Goal: Navigation & Orientation: Find specific page/section

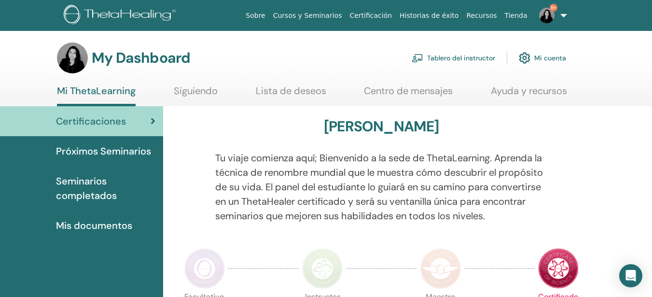
click at [456, 58] on link "Tablero del instructor" at bounding box center [454, 57] width 84 height 21
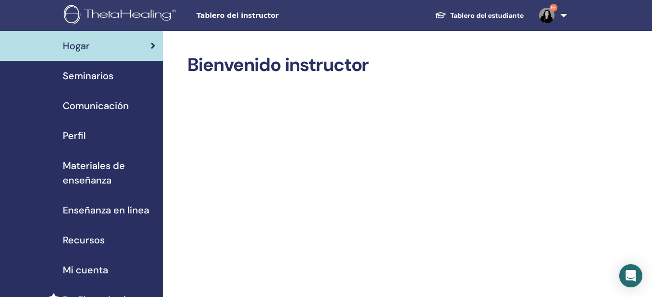
click at [86, 78] on span "Seminarios" at bounding box center [88, 76] width 51 height 14
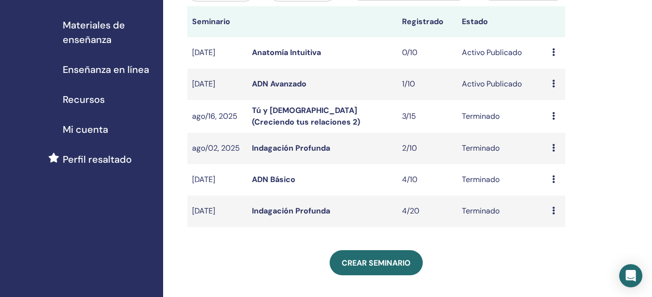
scroll to position [138, 0]
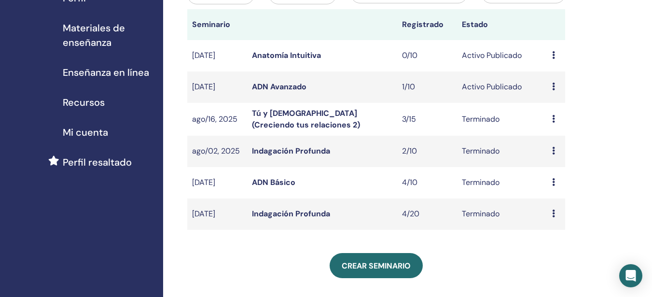
click at [282, 184] on link "ADN Básico" at bounding box center [273, 182] width 43 height 10
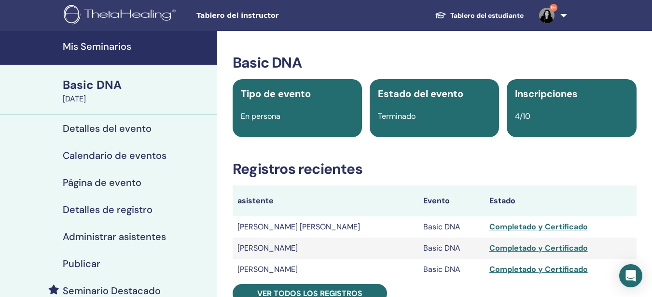
click at [106, 179] on h4 "Página de evento" at bounding box center [102, 183] width 79 height 12
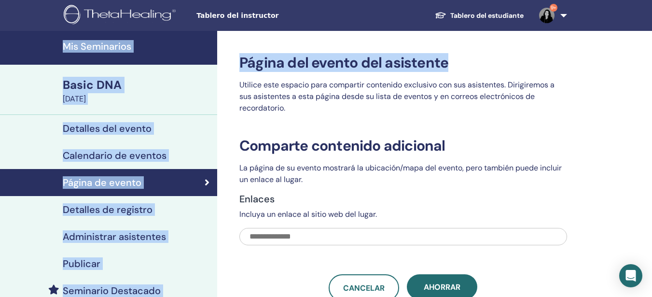
drag, startPoint x: 642, startPoint y: 11, endPoint x: 633, endPoint y: 30, distance: 20.7
click at [634, 30] on nav "Tablero del instructor Tablero del estudiante 9+ VA Veronica Ahumada Mi ThetaLe…" at bounding box center [326, 15] width 652 height 31
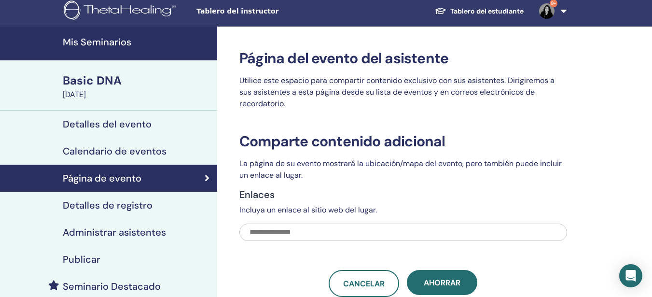
scroll to position [3, 0]
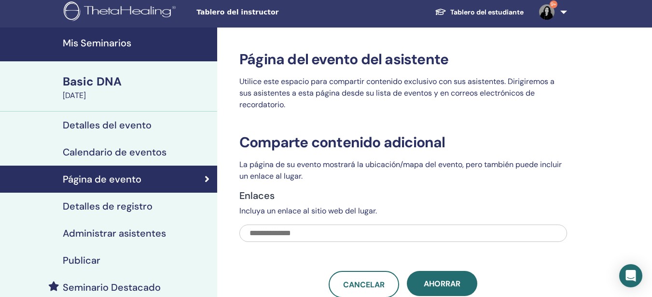
click at [362, 61] on h3 "Página del evento del asistente" at bounding box center [403, 59] width 328 height 17
click at [263, 144] on h3 "Comparte contenido adicional" at bounding box center [403, 142] width 328 height 17
click at [142, 154] on h4 "Calendario de eventos" at bounding box center [115, 152] width 104 height 12
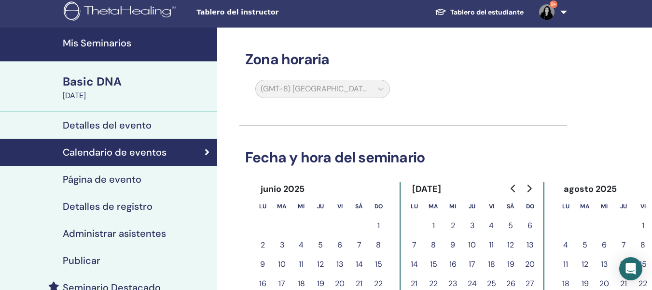
click at [148, 131] on link "Detalles del evento" at bounding box center [108, 125] width 217 height 27
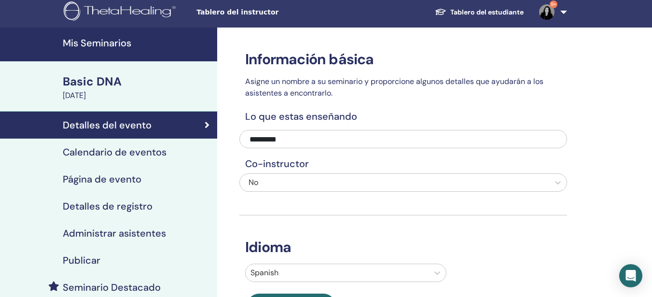
click at [112, 205] on h4 "Detalles de registro" at bounding box center [108, 206] width 90 height 12
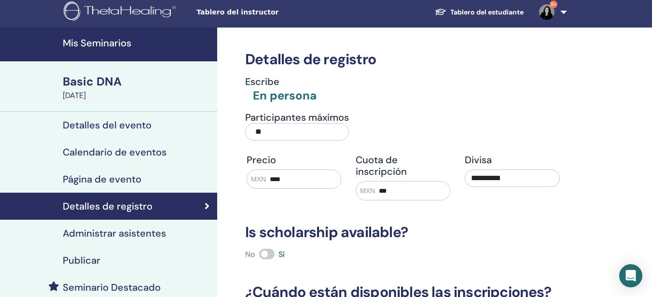
click at [125, 46] on h4 "Mis Seminarios" at bounding box center [137, 43] width 149 height 12
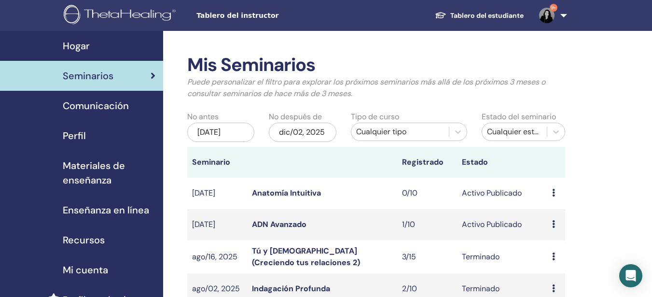
click at [298, 224] on link "ADN Avanzado" at bounding box center [279, 224] width 55 height 10
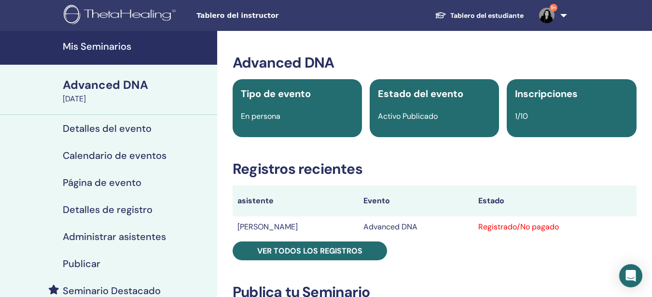
click at [126, 51] on h4 "Mis Seminarios" at bounding box center [137, 47] width 149 height 12
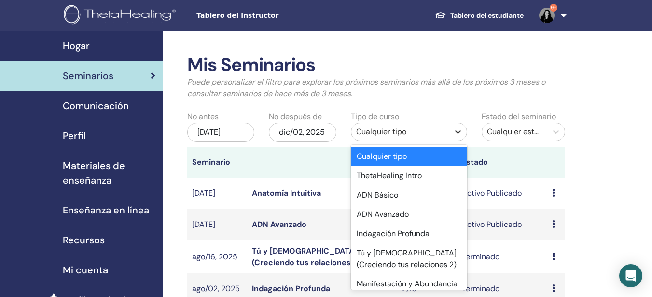
click at [457, 136] on icon at bounding box center [458, 132] width 10 height 10
click at [567, 102] on div "Mis Seminarios Puede personalizar el filtro para explorar los próximos seminari…" at bounding box center [376, 80] width 392 height 53
